Goal: Find specific page/section: Find specific page/section

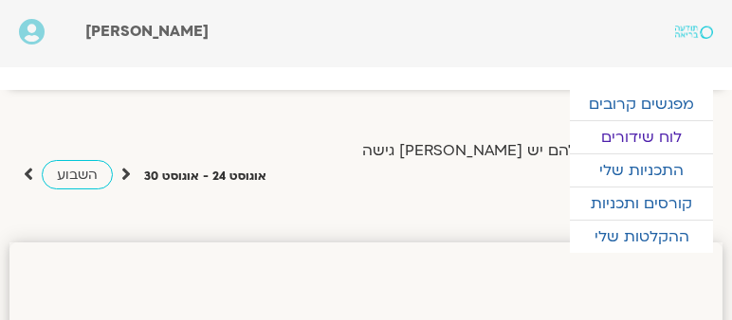
scroll to position [643, -53]
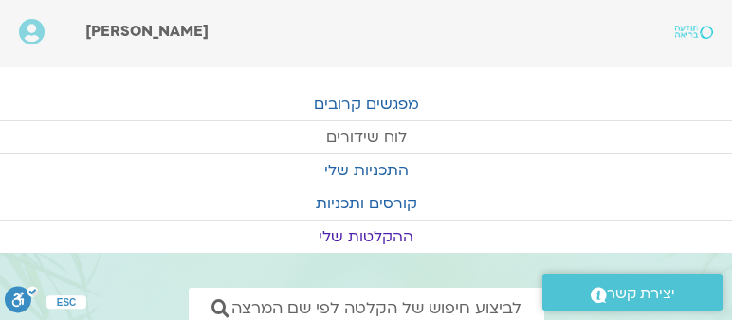
click at [365, 134] on link "לוח שידורים" at bounding box center [366, 137] width 732 height 32
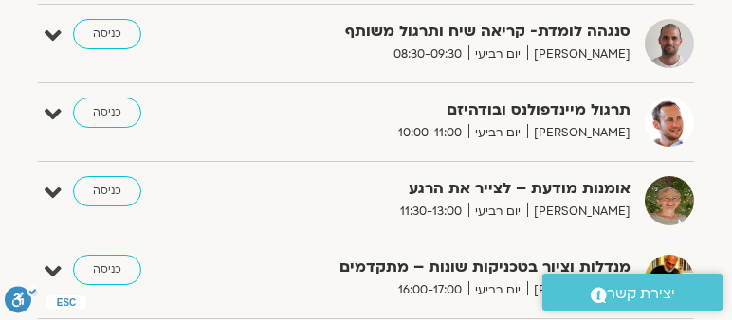
scroll to position [649, 0]
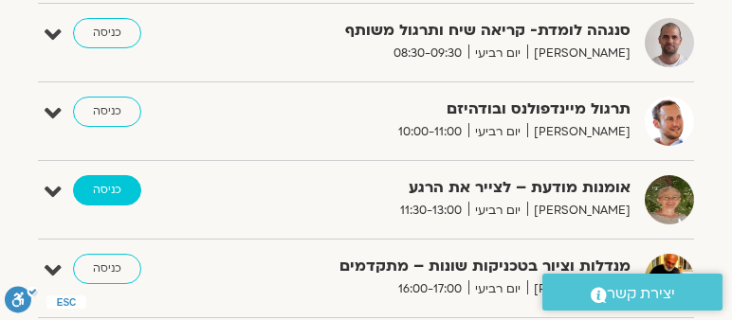
click at [97, 178] on link "כניסה" at bounding box center [107, 190] width 68 height 30
